Goal: Contribute content: Contribute content

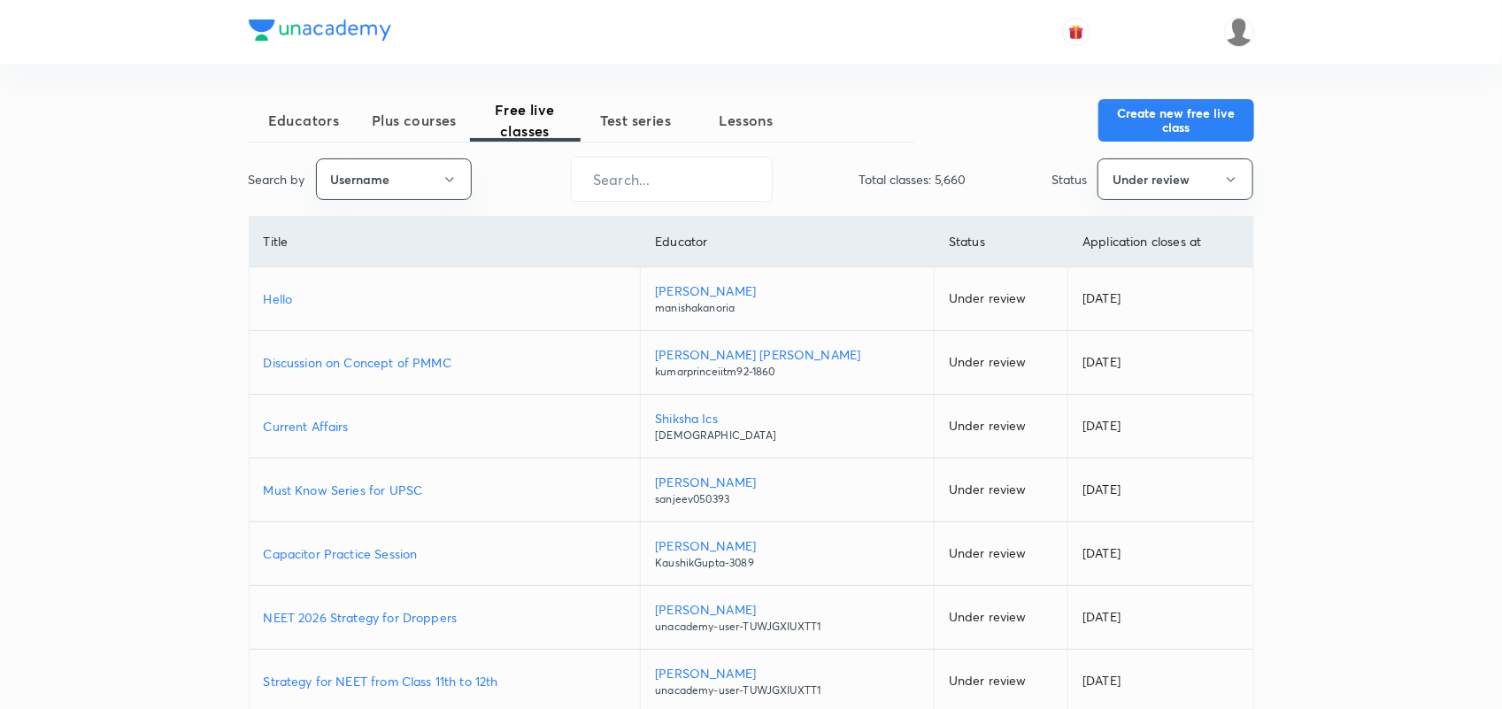
click at [400, 130] on span "Plus courses" at bounding box center [414, 120] width 111 height 21
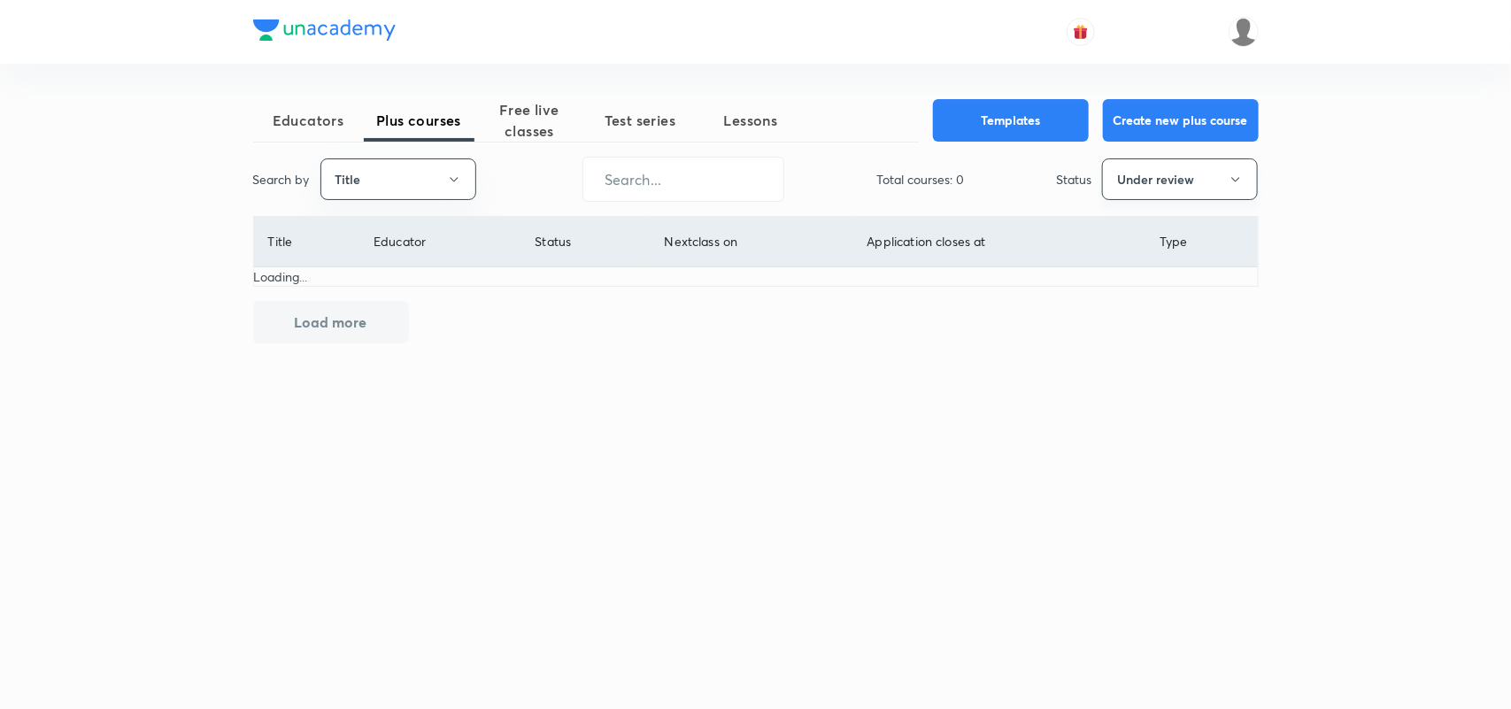
click at [1189, 174] on button "Under review" at bounding box center [1180, 179] width 156 height 42
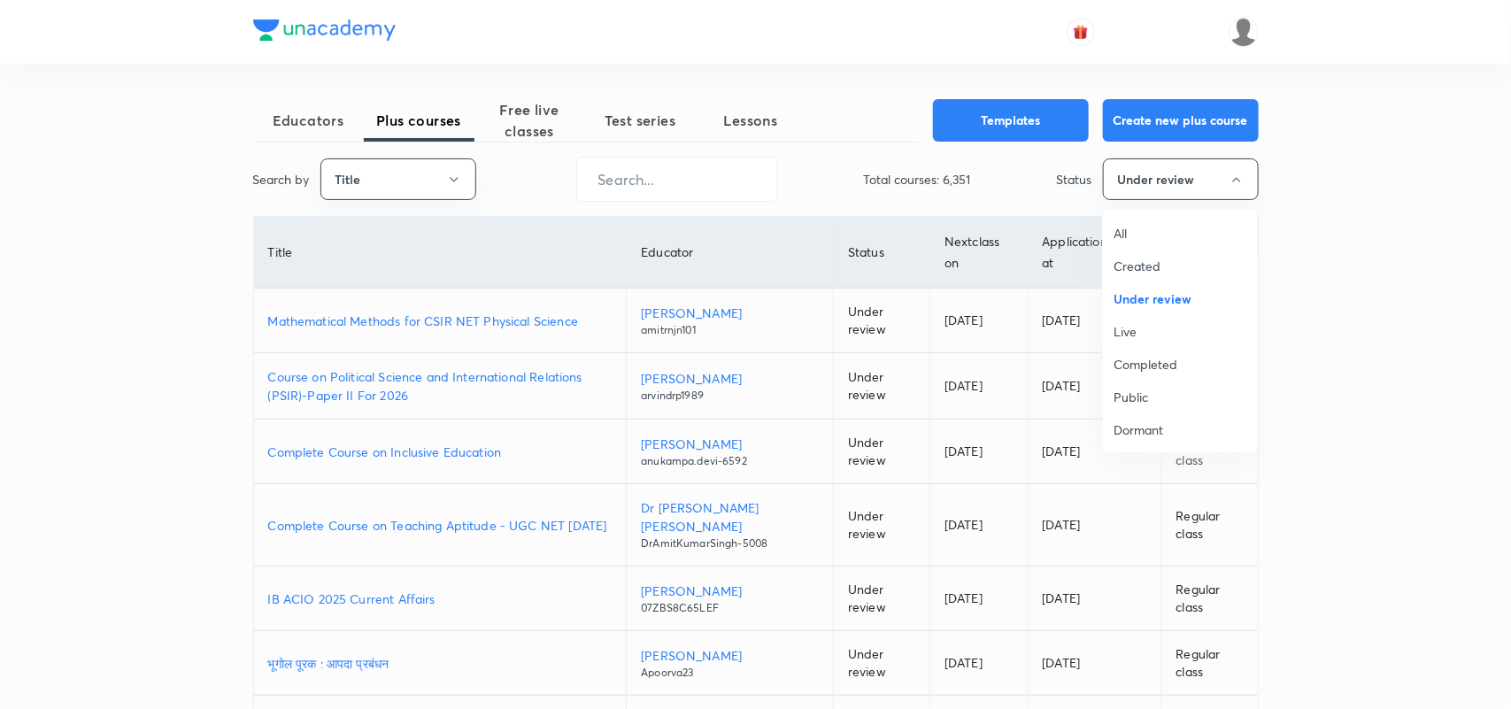
click at [1131, 228] on span "All" at bounding box center [1180, 233] width 133 height 19
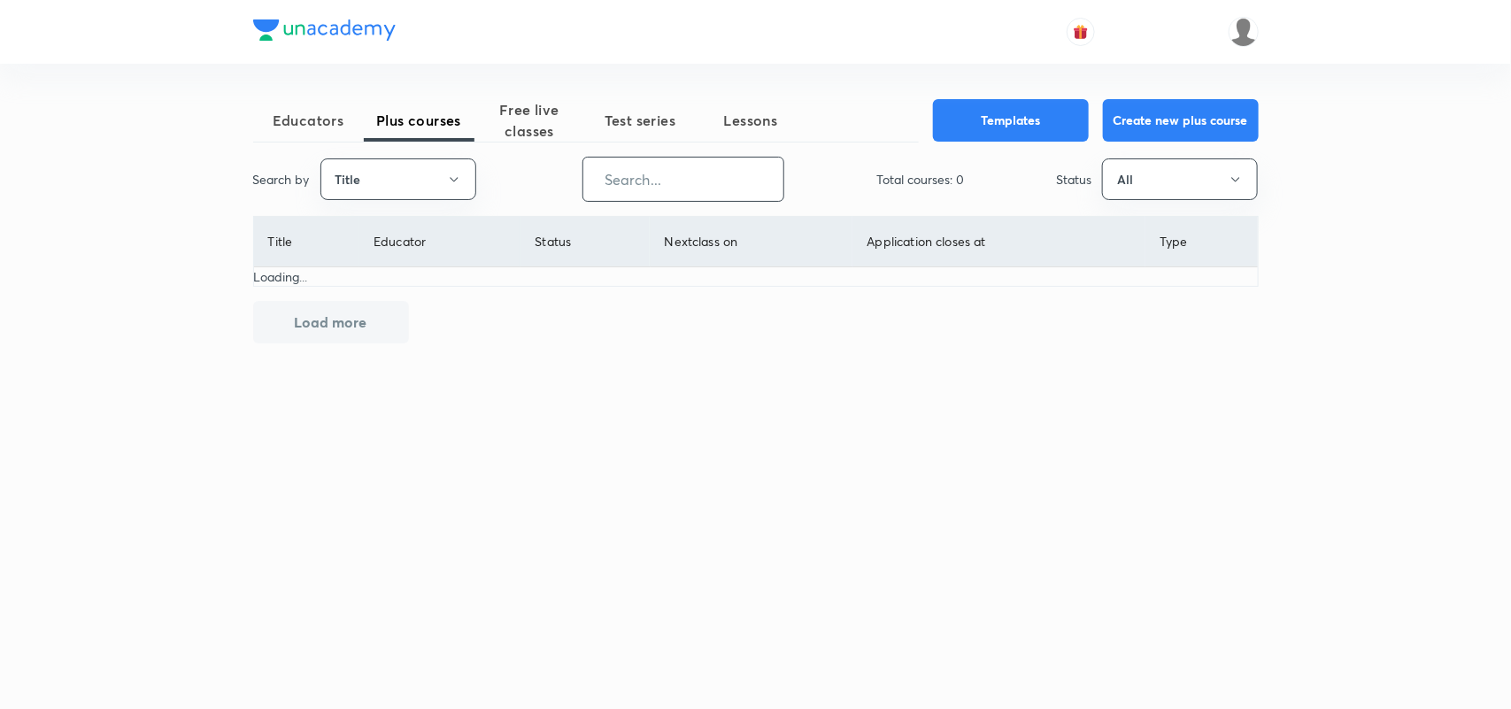
click at [652, 197] on input "text" at bounding box center [683, 179] width 200 height 45
type input "Ravi09"
click at [439, 182] on button "Title" at bounding box center [398, 179] width 156 height 42
click at [374, 258] on span "Username" at bounding box center [398, 266] width 133 height 19
click at [627, 165] on input "text" at bounding box center [683, 179] width 200 height 45
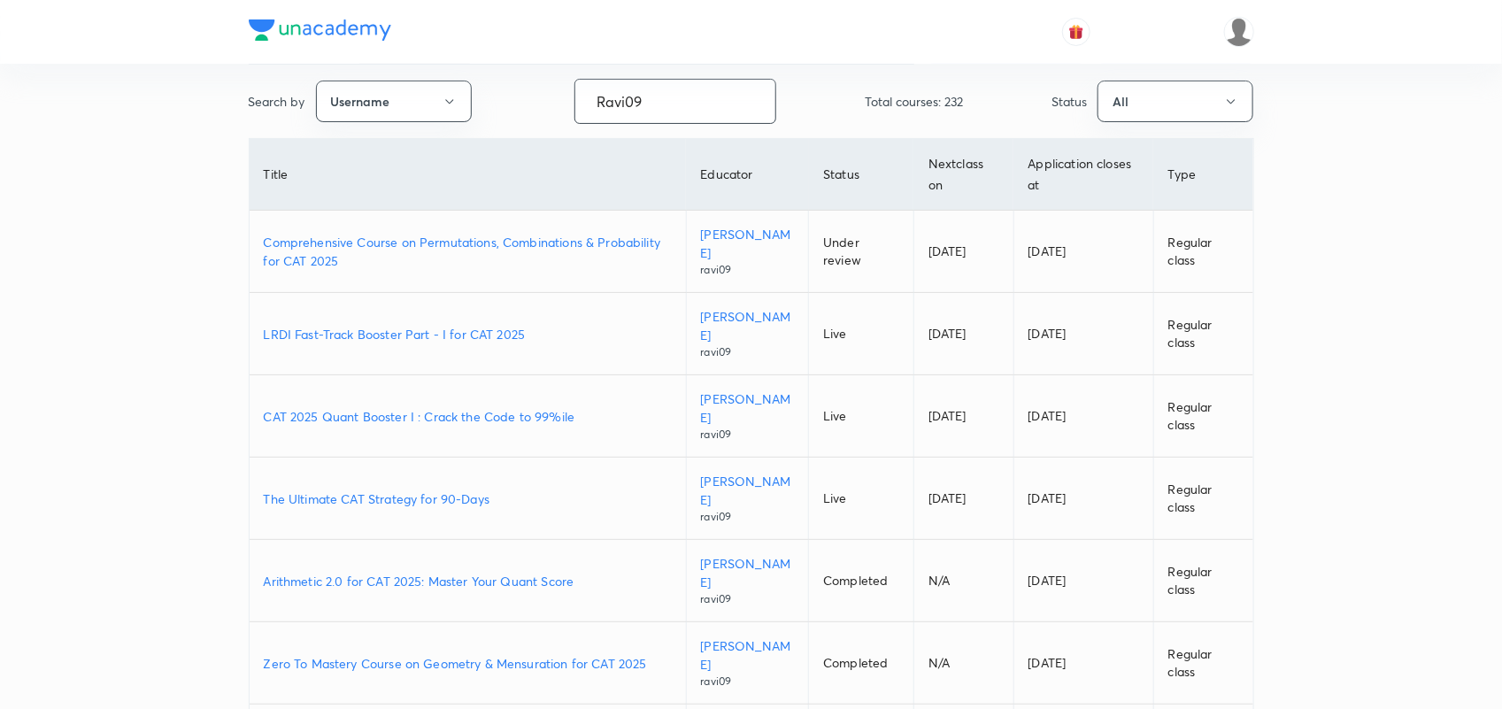
scroll to position [81, 0]
type input "Ravi09"
click at [476, 413] on p "CAT 2025 Quant Booster I : Crack the Code to 99%ile" at bounding box center [468, 414] width 408 height 19
click at [547, 244] on p "Comprehensive Course on Permutations, Combinations & Probability for CAT 2025" at bounding box center [468, 248] width 408 height 37
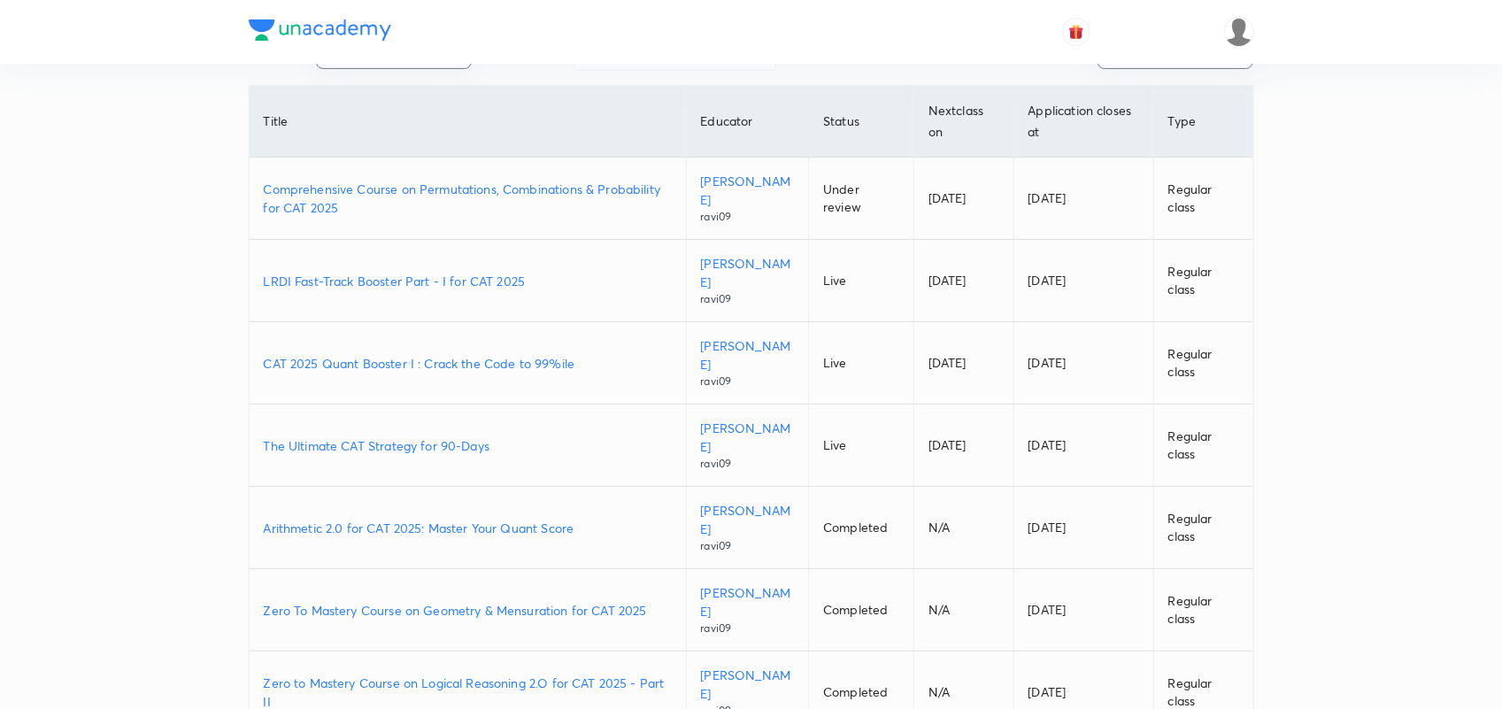
scroll to position [0, 0]
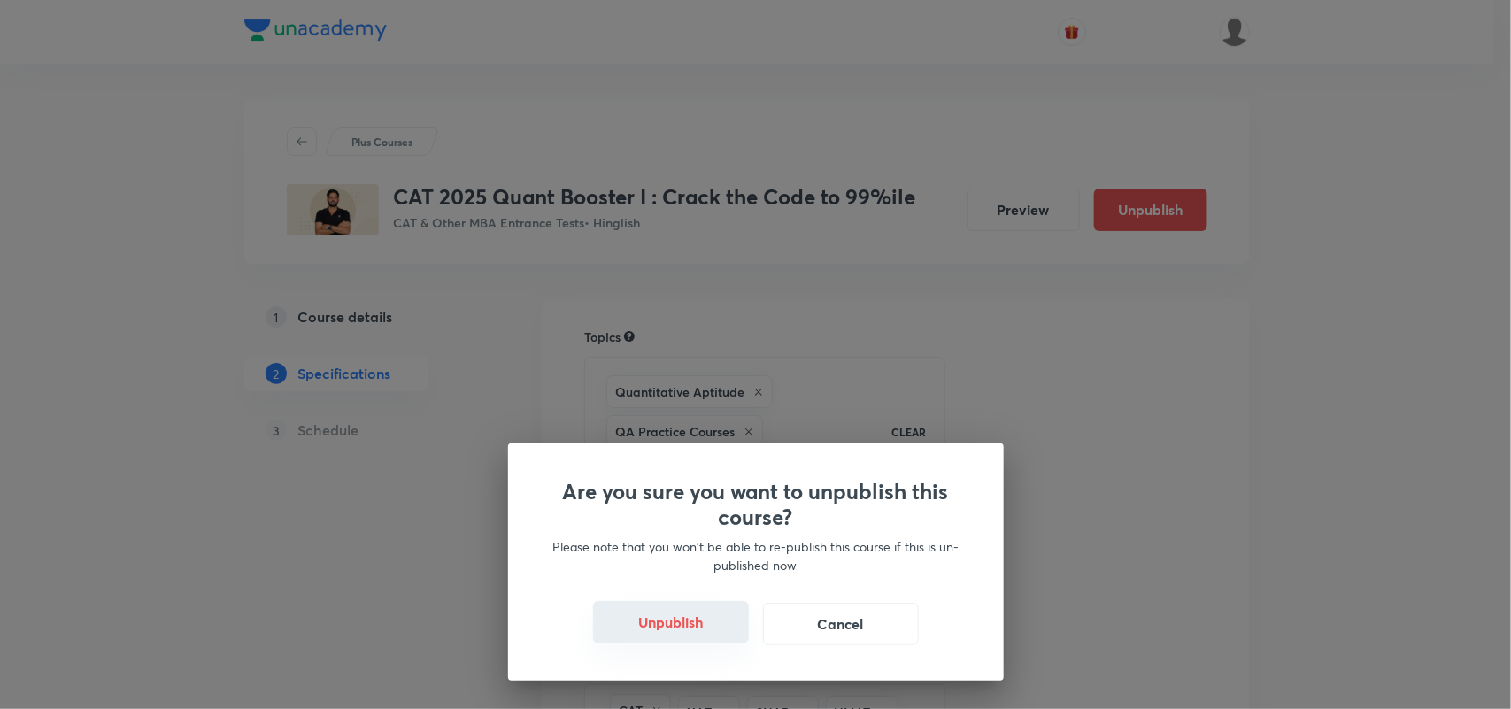
click at [683, 621] on button "Unpublish" at bounding box center [671, 622] width 156 height 42
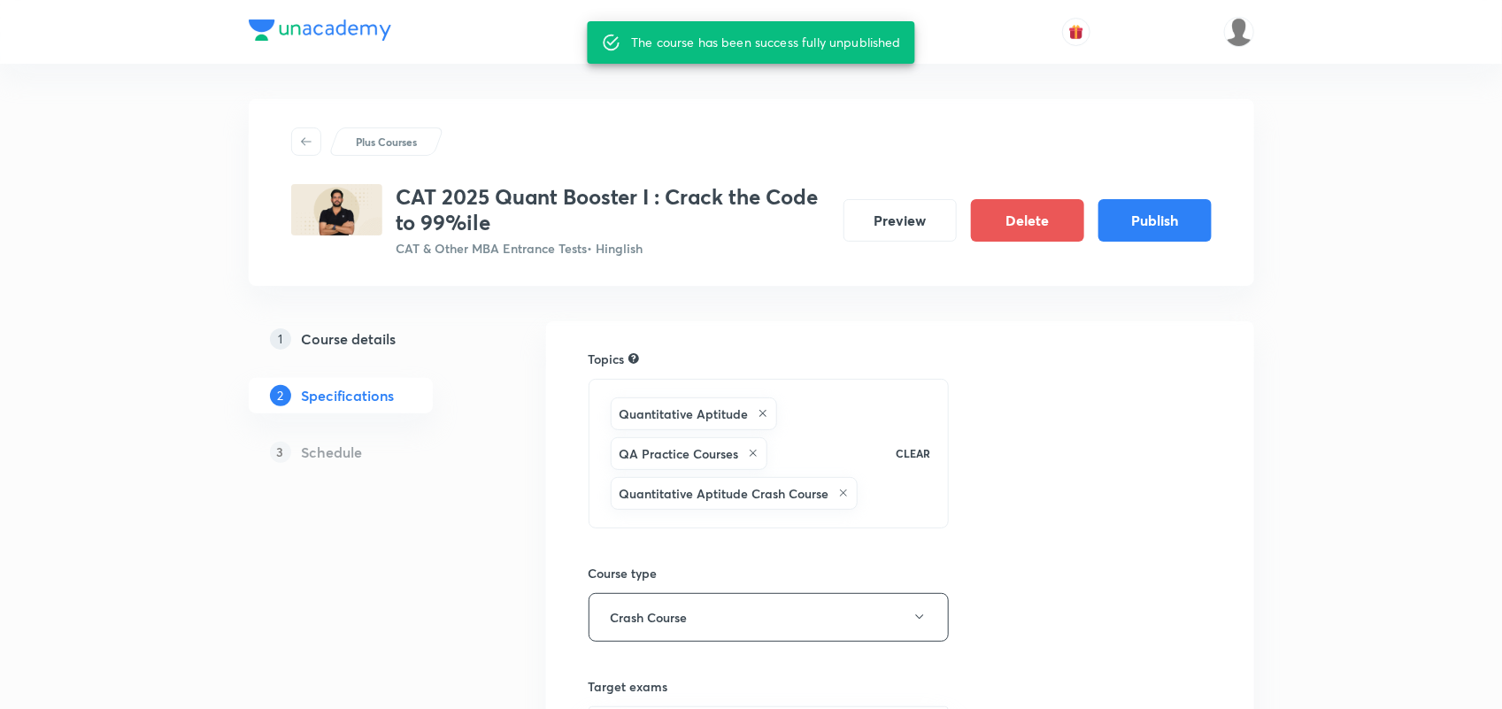
click at [316, 338] on h5 "Course details" at bounding box center [349, 338] width 95 height 21
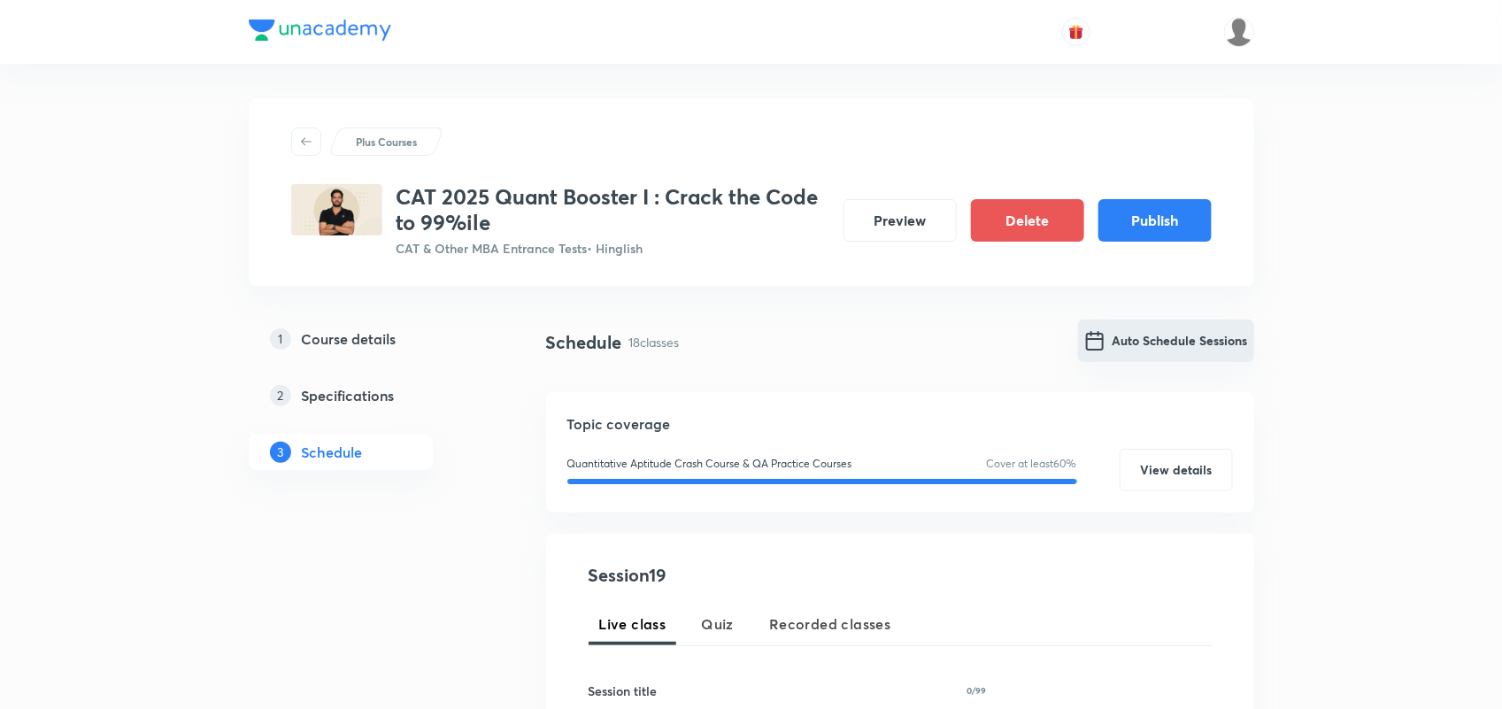
click at [1158, 345] on button "Auto Schedule Sessions" at bounding box center [1166, 341] width 176 height 42
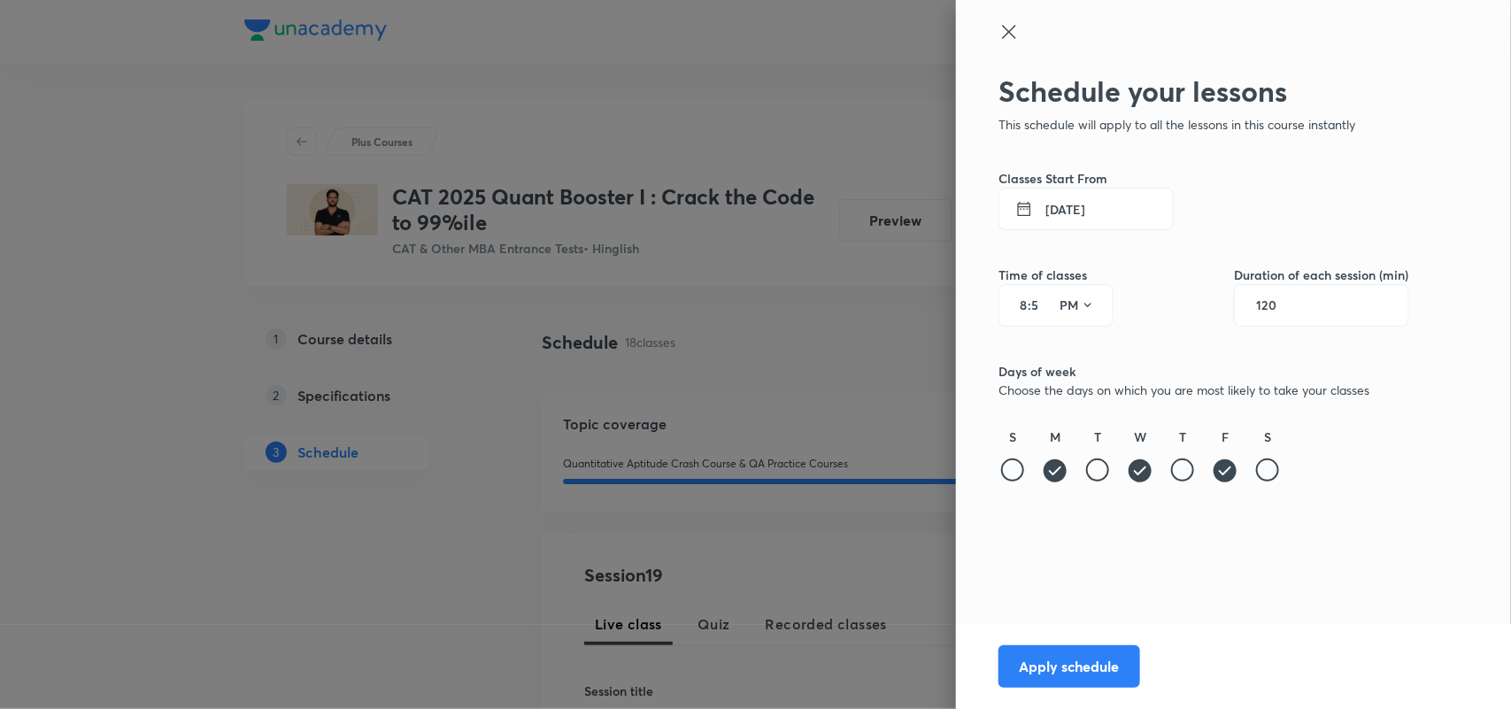
click at [1085, 200] on button "1 Sep 2025" at bounding box center [1086, 209] width 175 height 42
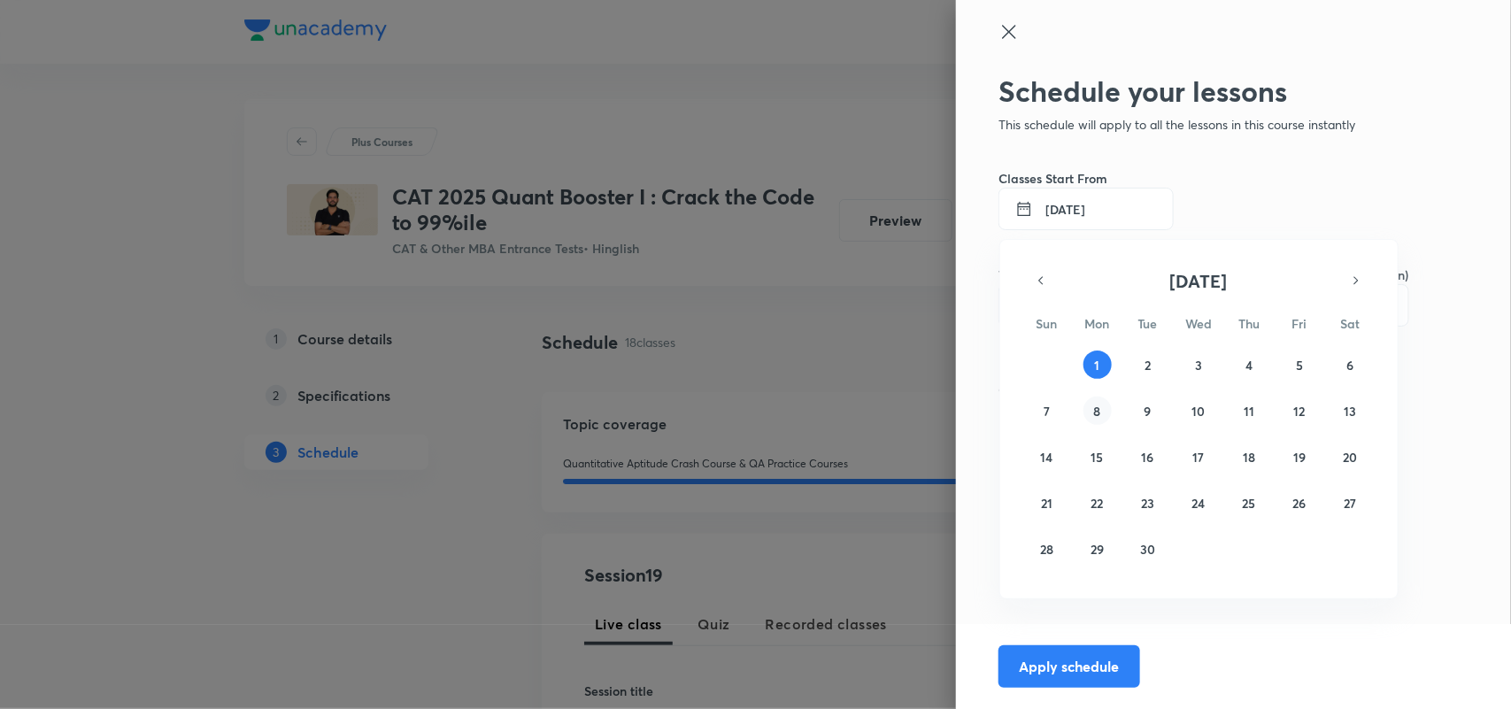
click at [1100, 413] on abbr "8" at bounding box center [1097, 411] width 7 height 17
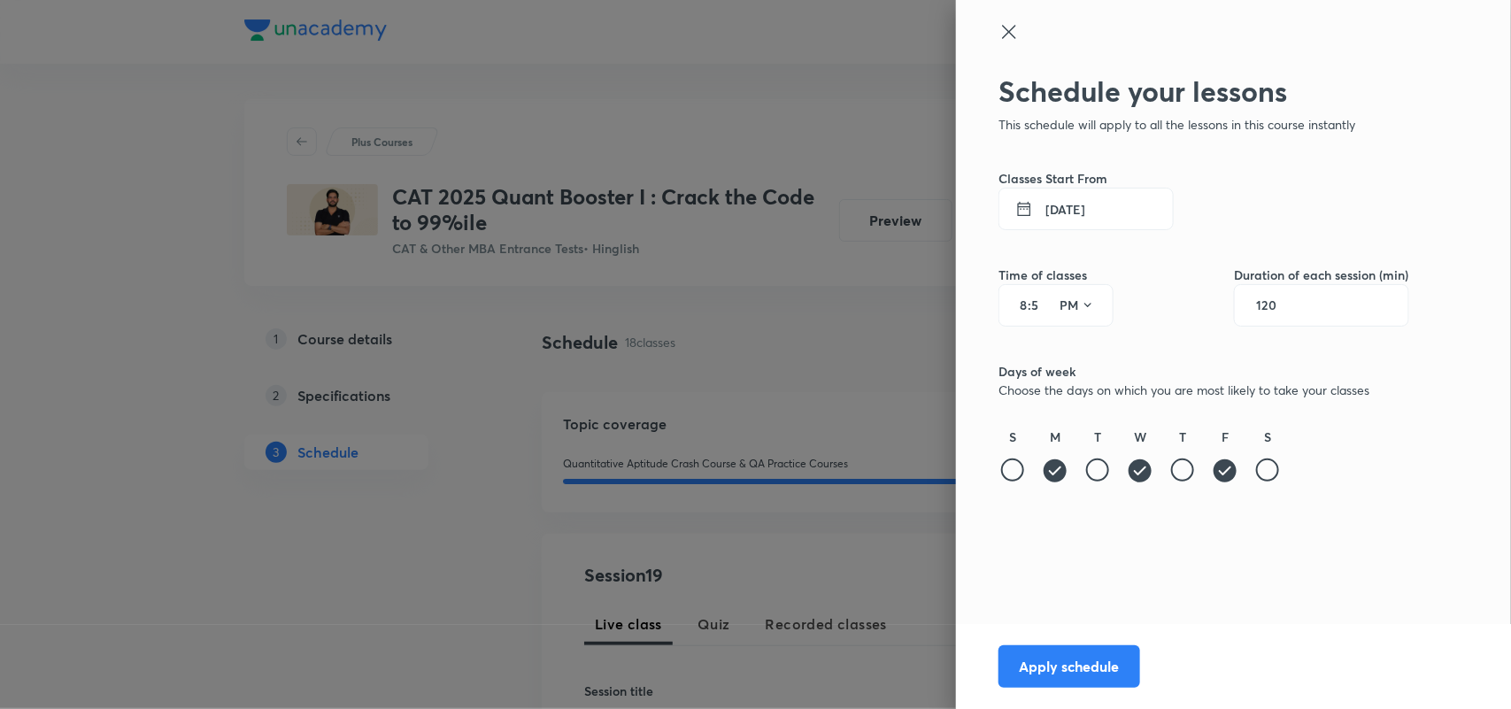
click at [1036, 306] on input "5" at bounding box center [1041, 305] width 21 height 14
click at [1032, 306] on input "5" at bounding box center [1041, 305] width 21 height 14
type input "05"
click at [1374, 529] on div "Schedule your lessons This schedule will apply to all the lessons in this cours…" at bounding box center [1204, 323] width 411 height 499
click at [1093, 669] on button "Apply schedule" at bounding box center [1070, 665] width 142 height 42
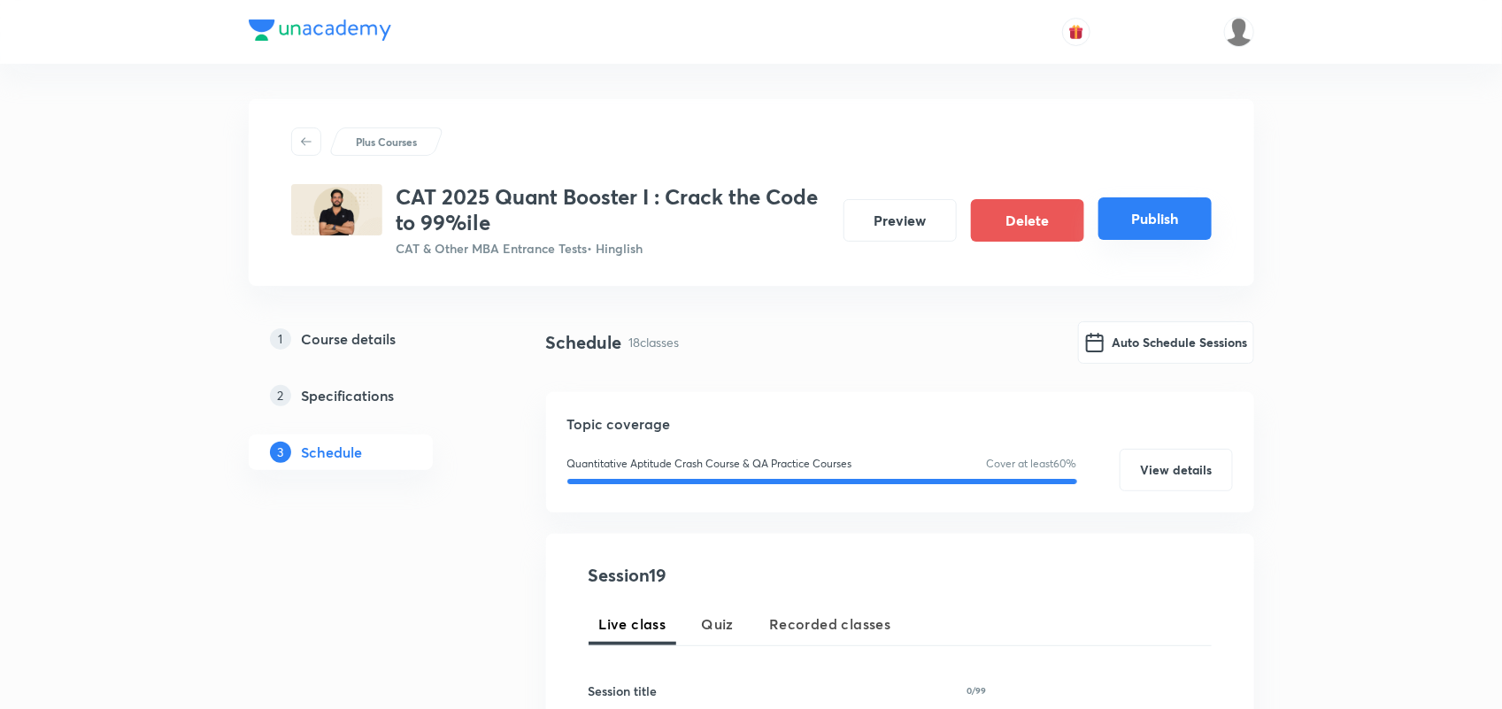
click at [1151, 219] on button "Publish" at bounding box center [1155, 218] width 113 height 42
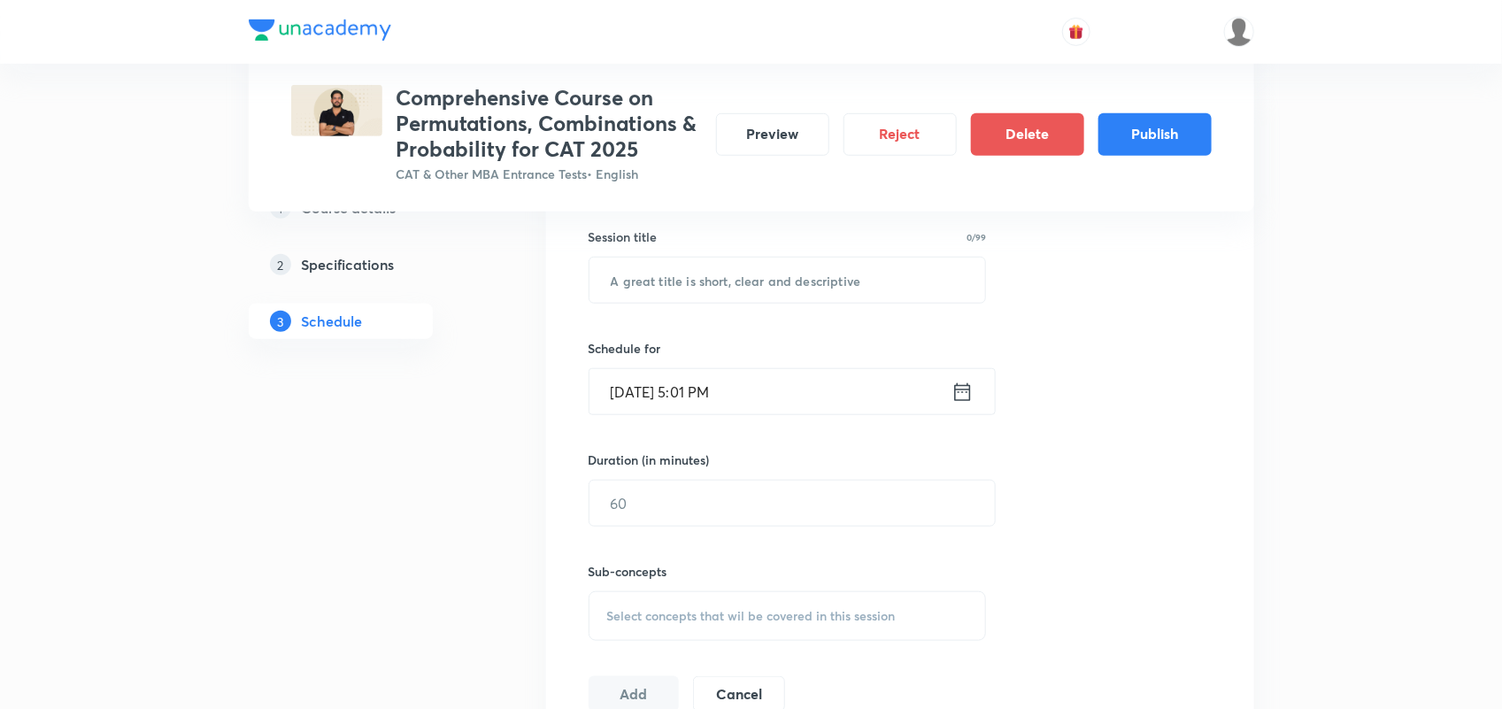
scroll to position [474, 0]
click at [1135, 142] on button "Publish" at bounding box center [1155, 133] width 113 height 42
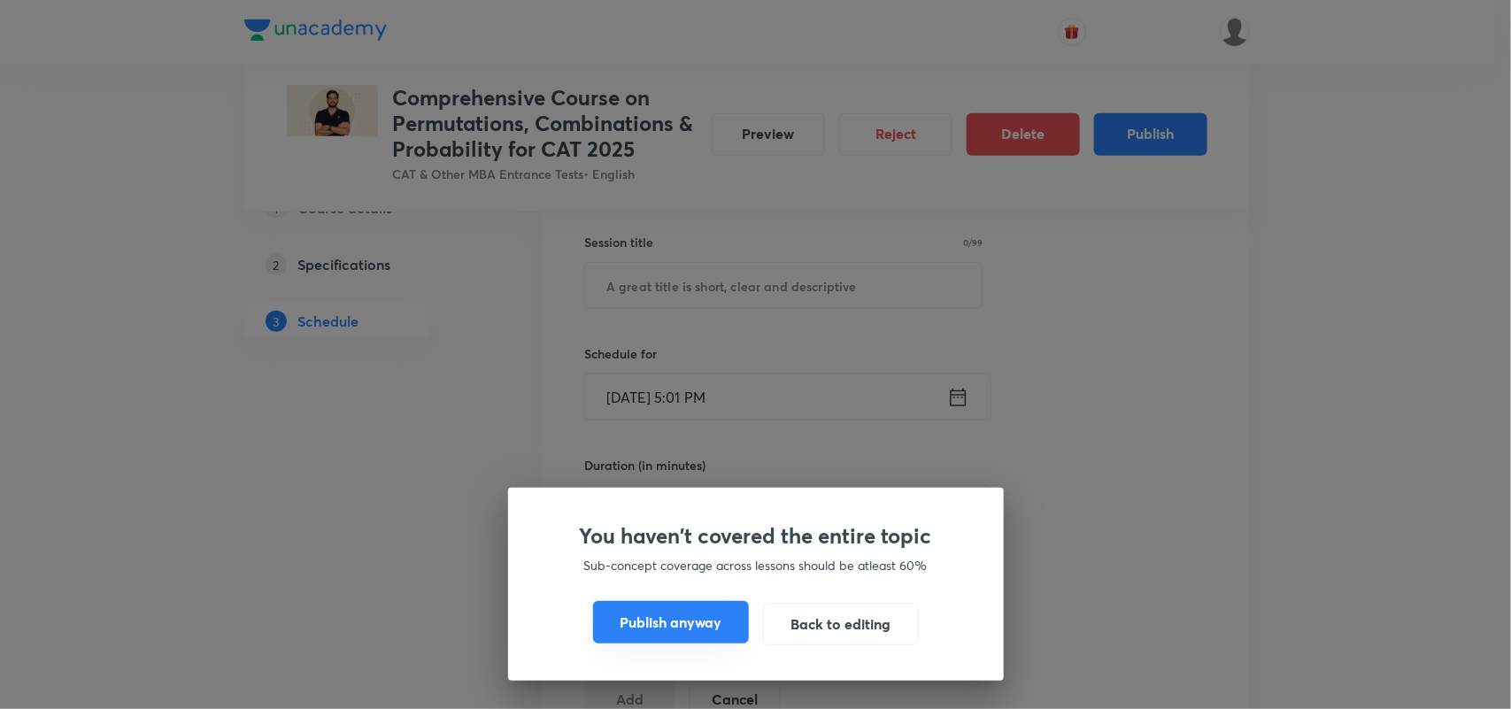
click at [701, 617] on button "Publish anyway" at bounding box center [671, 622] width 156 height 42
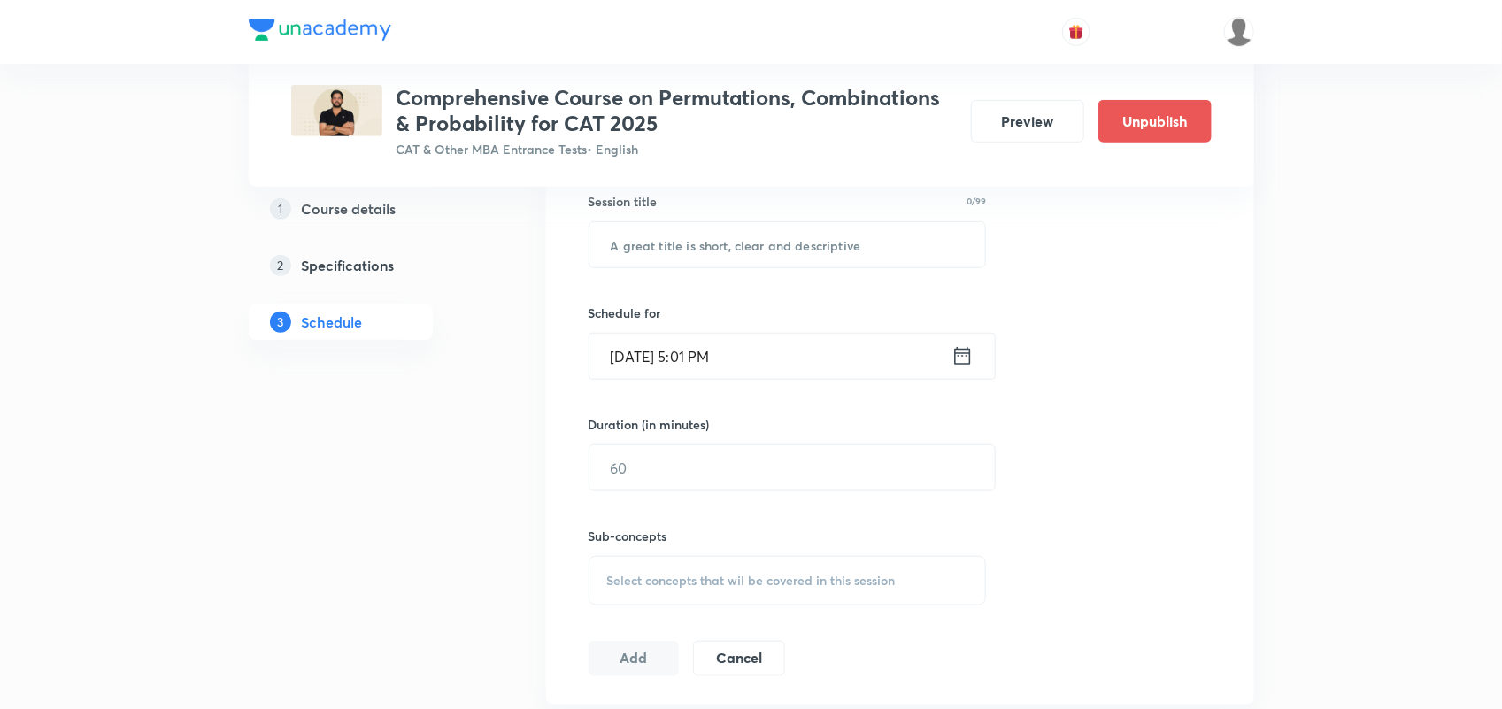
scroll to position [448, 0]
